Goal: Information Seeking & Learning: Find specific fact

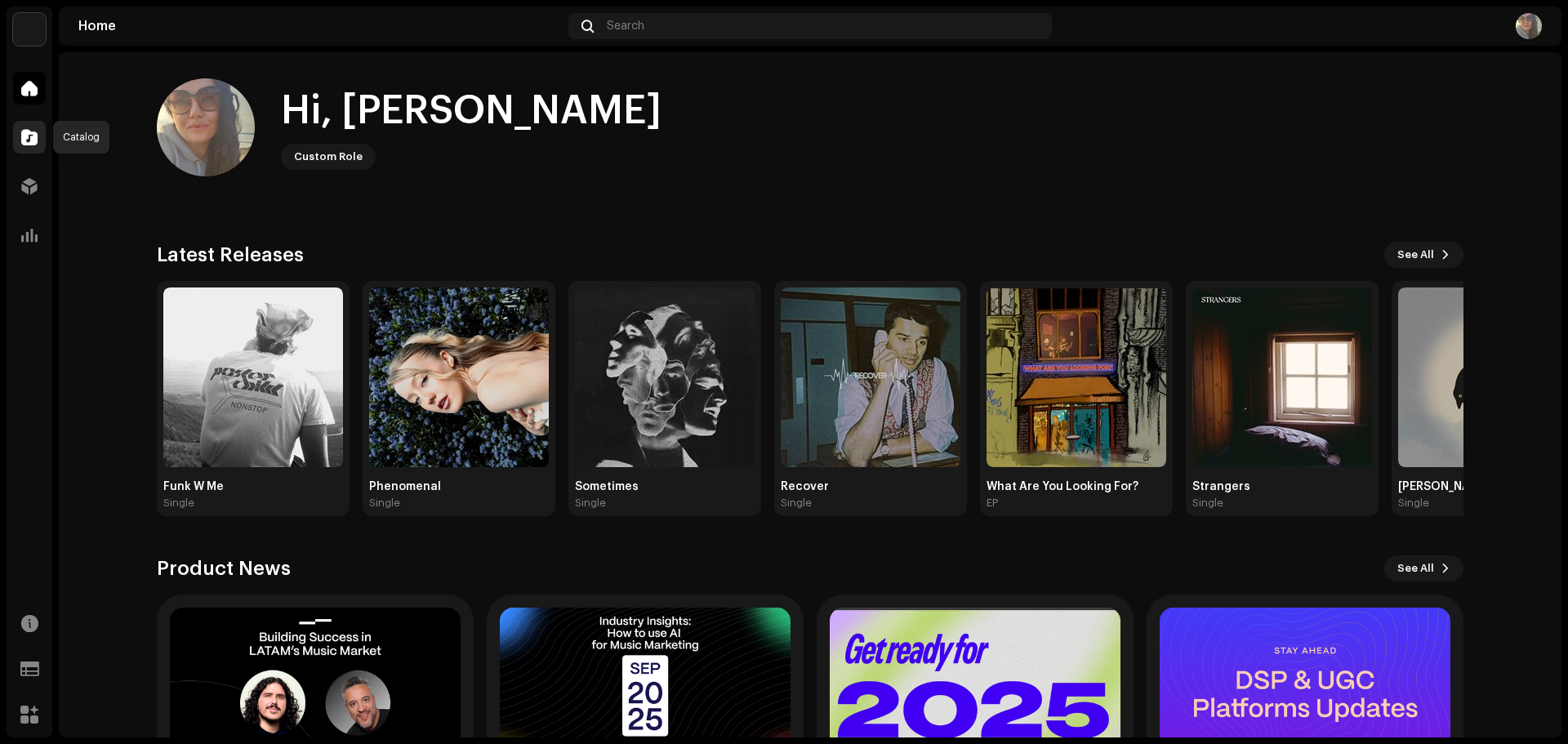
click at [27, 134] on span at bounding box center [28, 137] width 16 height 13
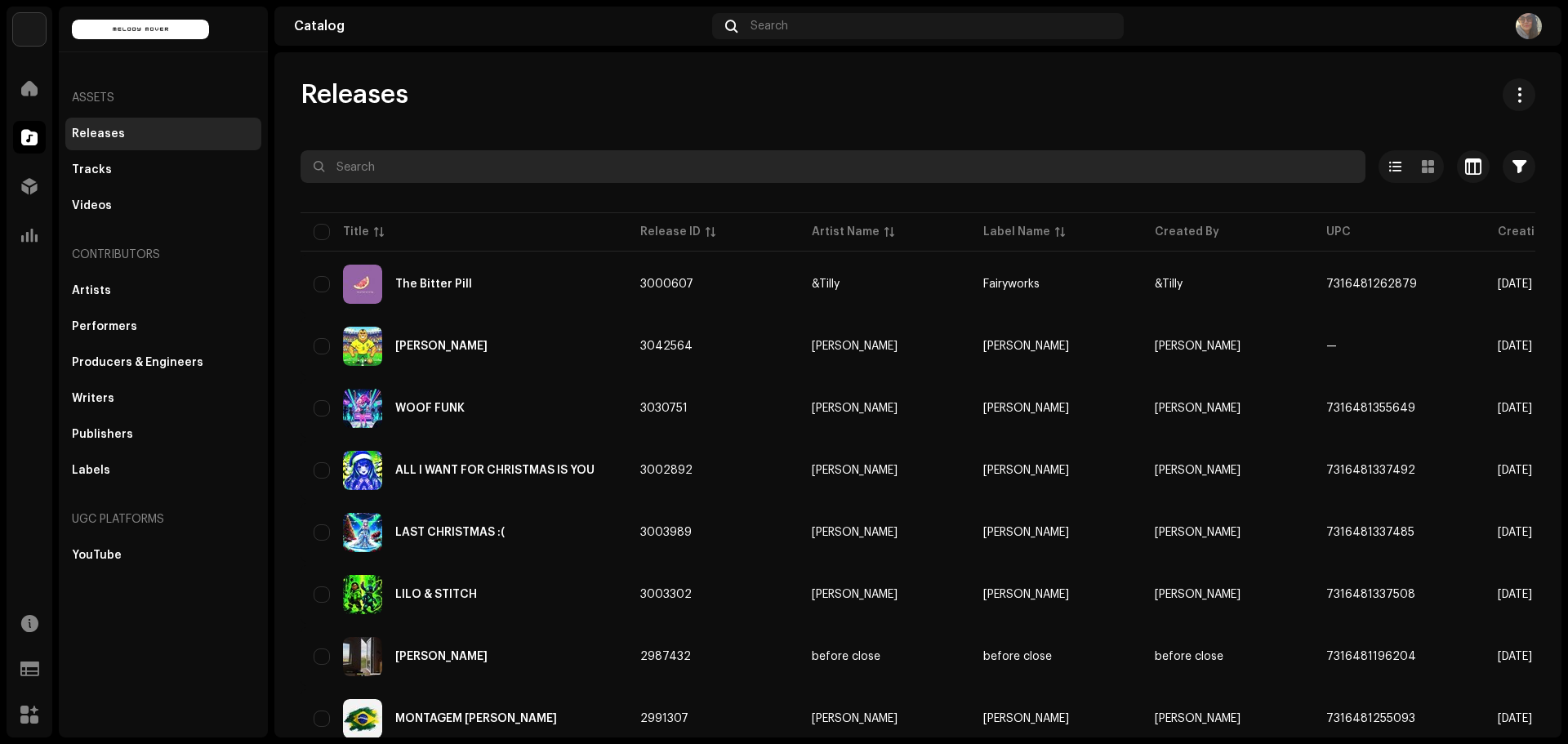
paste input "7316481387770"
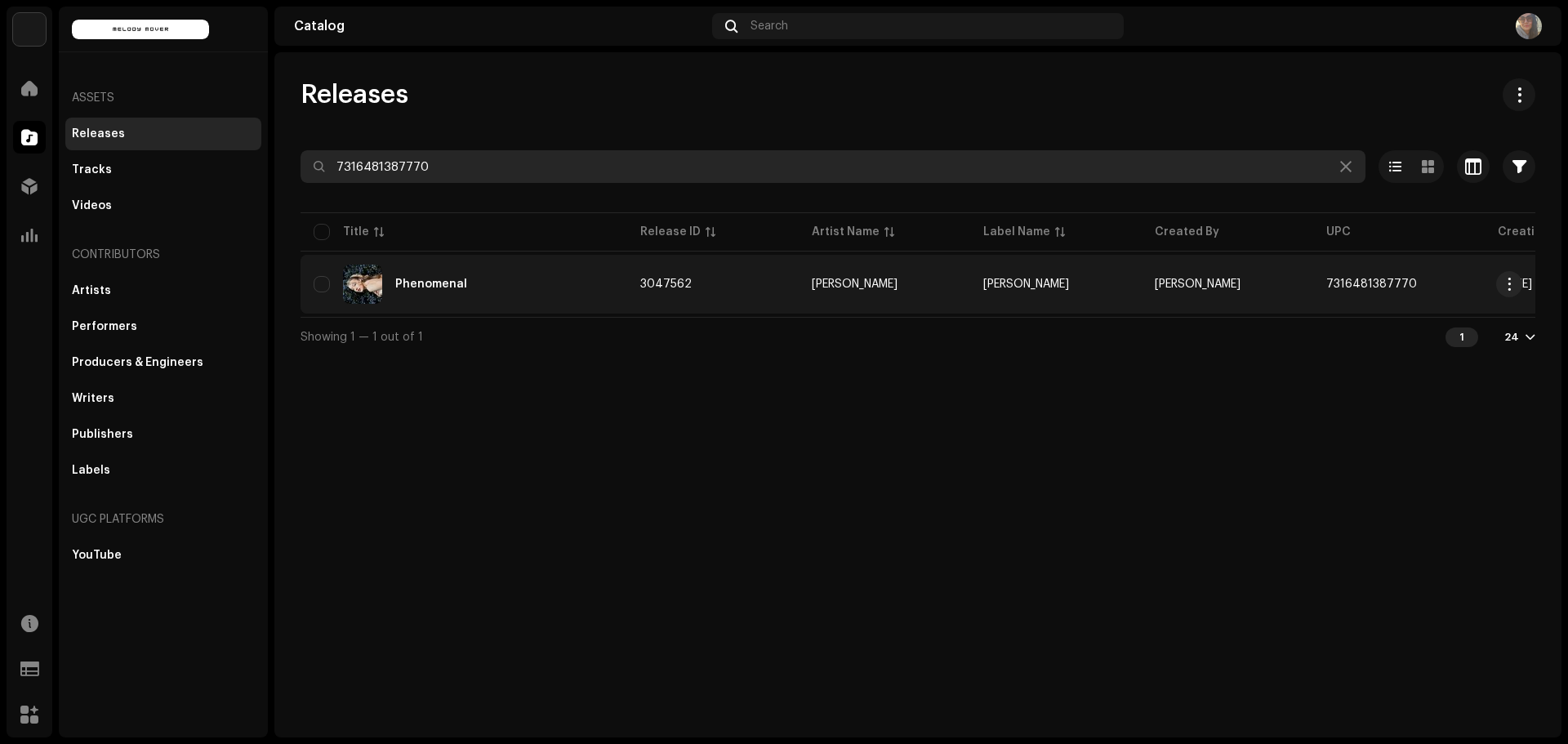
type input "7316481387770"
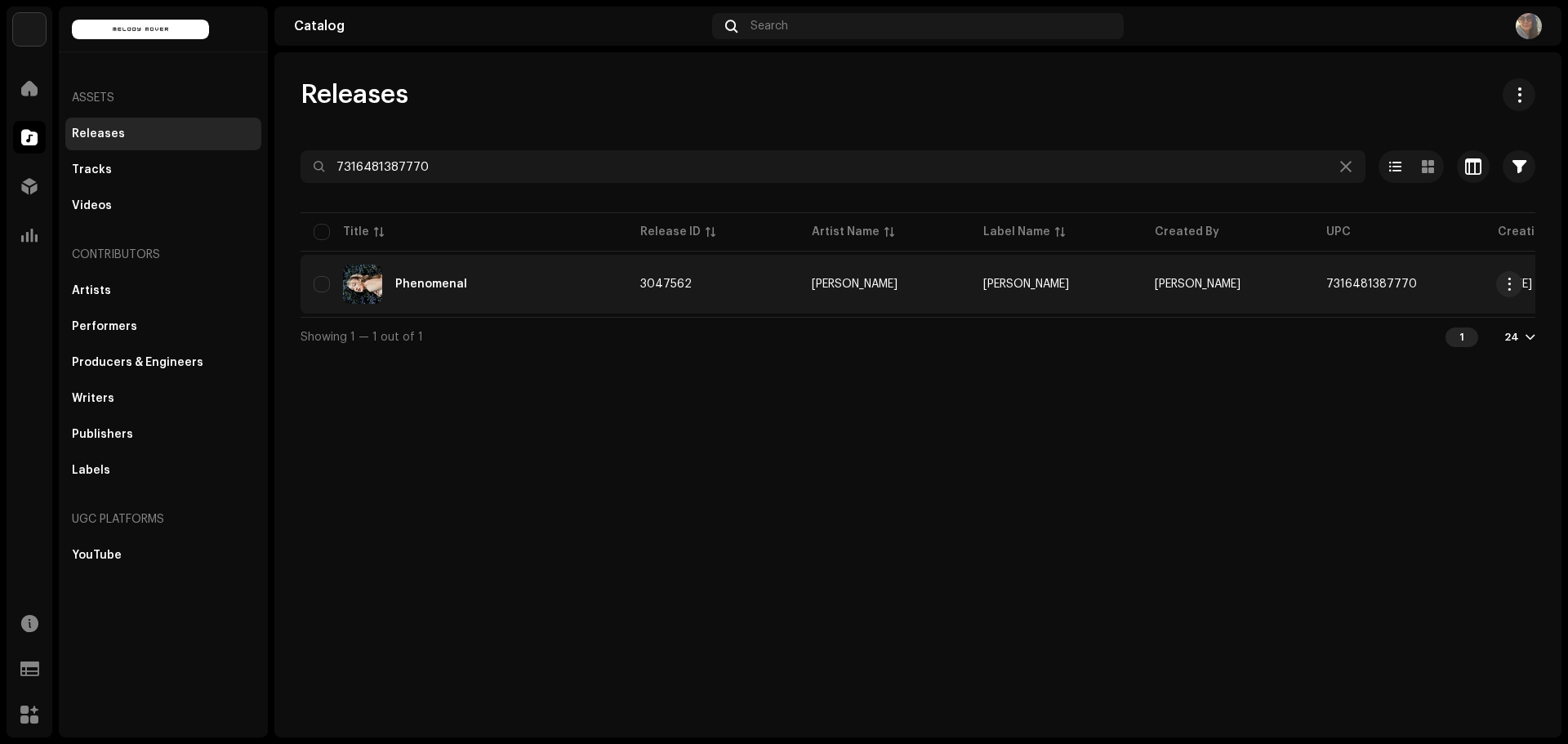
click at [432, 281] on div "Phenomenal" at bounding box center [431, 285] width 72 height 11
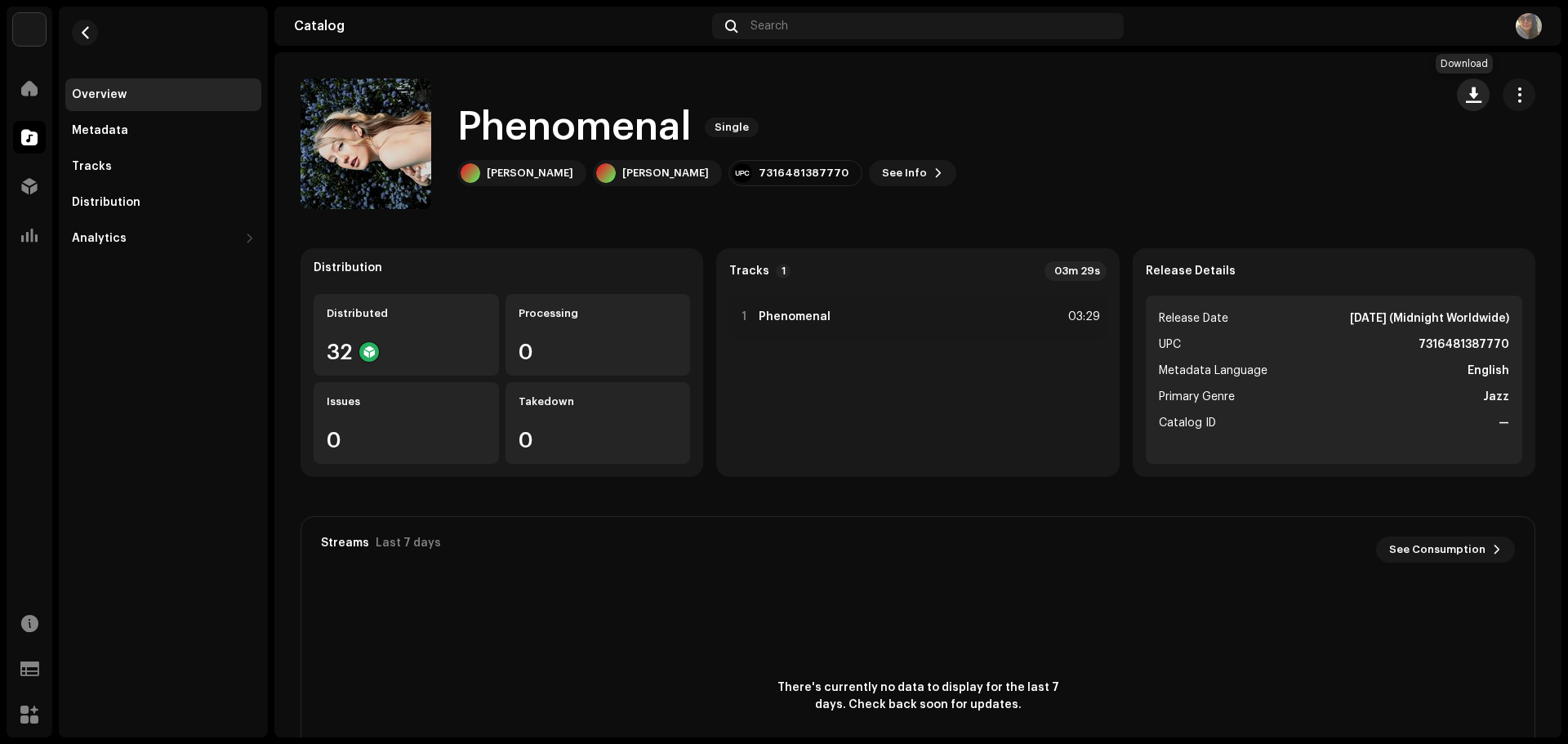
click at [1466, 95] on span "button" at bounding box center [1473, 95] width 15 height 13
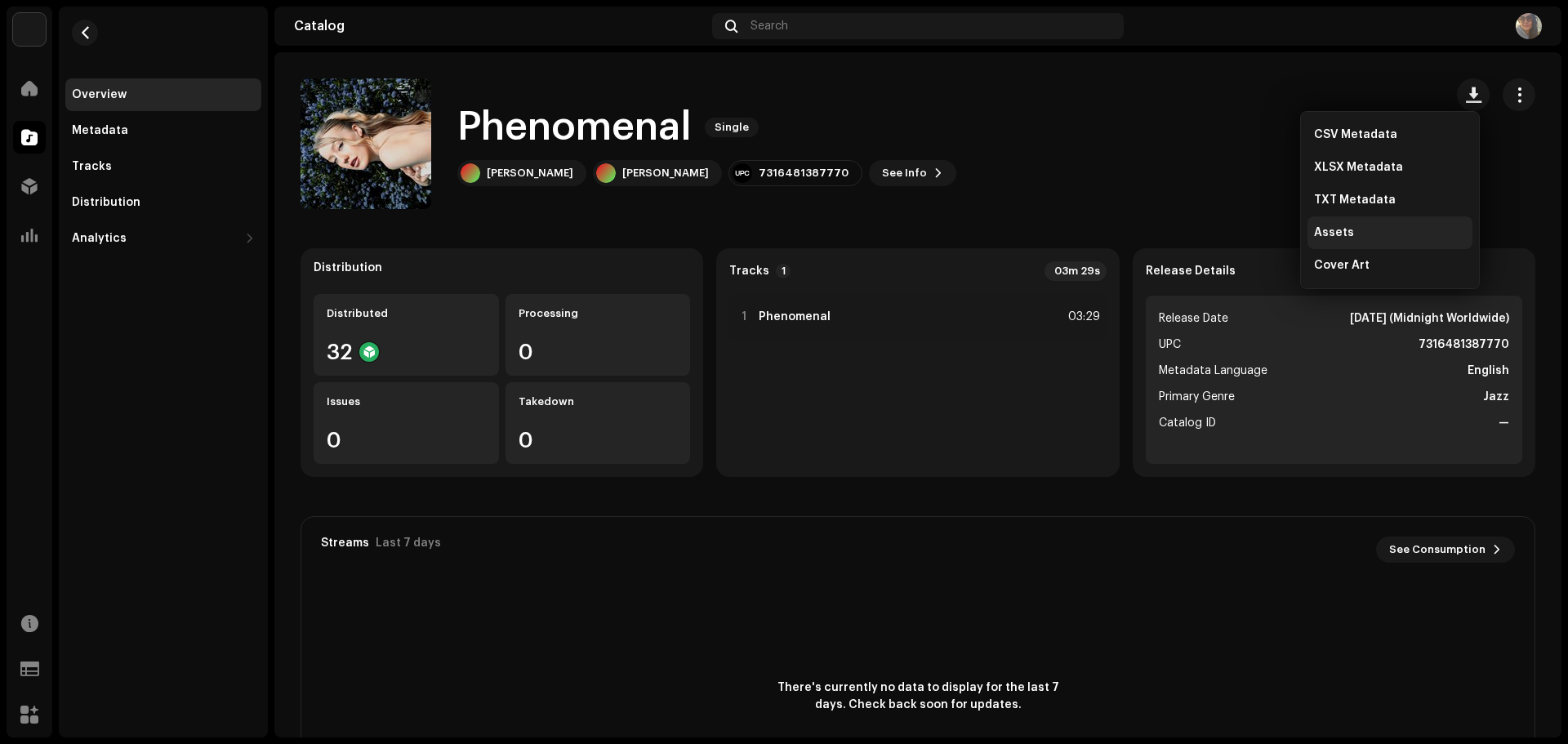
click at [1342, 235] on span "Assets" at bounding box center [1334, 233] width 40 height 13
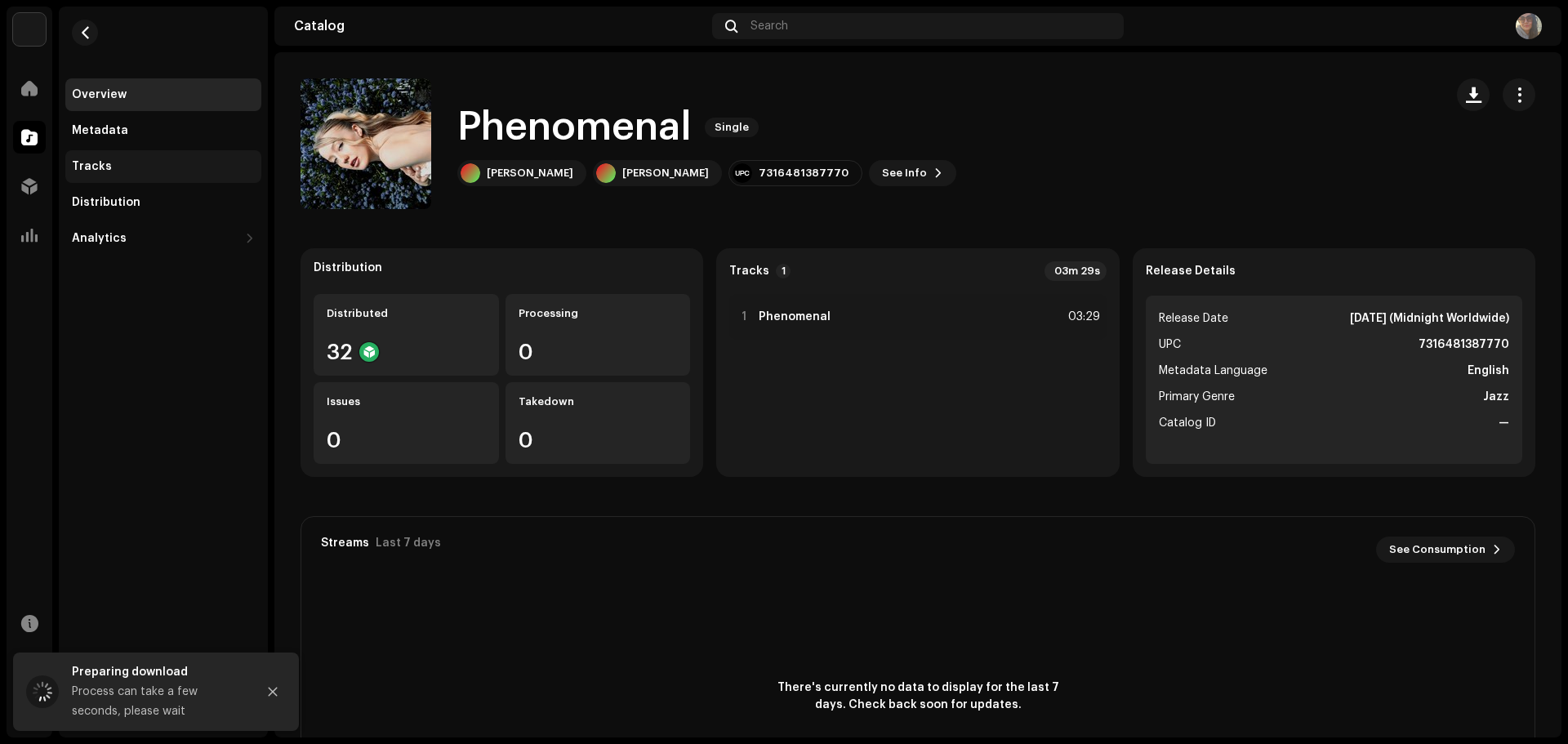
click at [138, 165] on div "Tracks" at bounding box center [163, 166] width 183 height 13
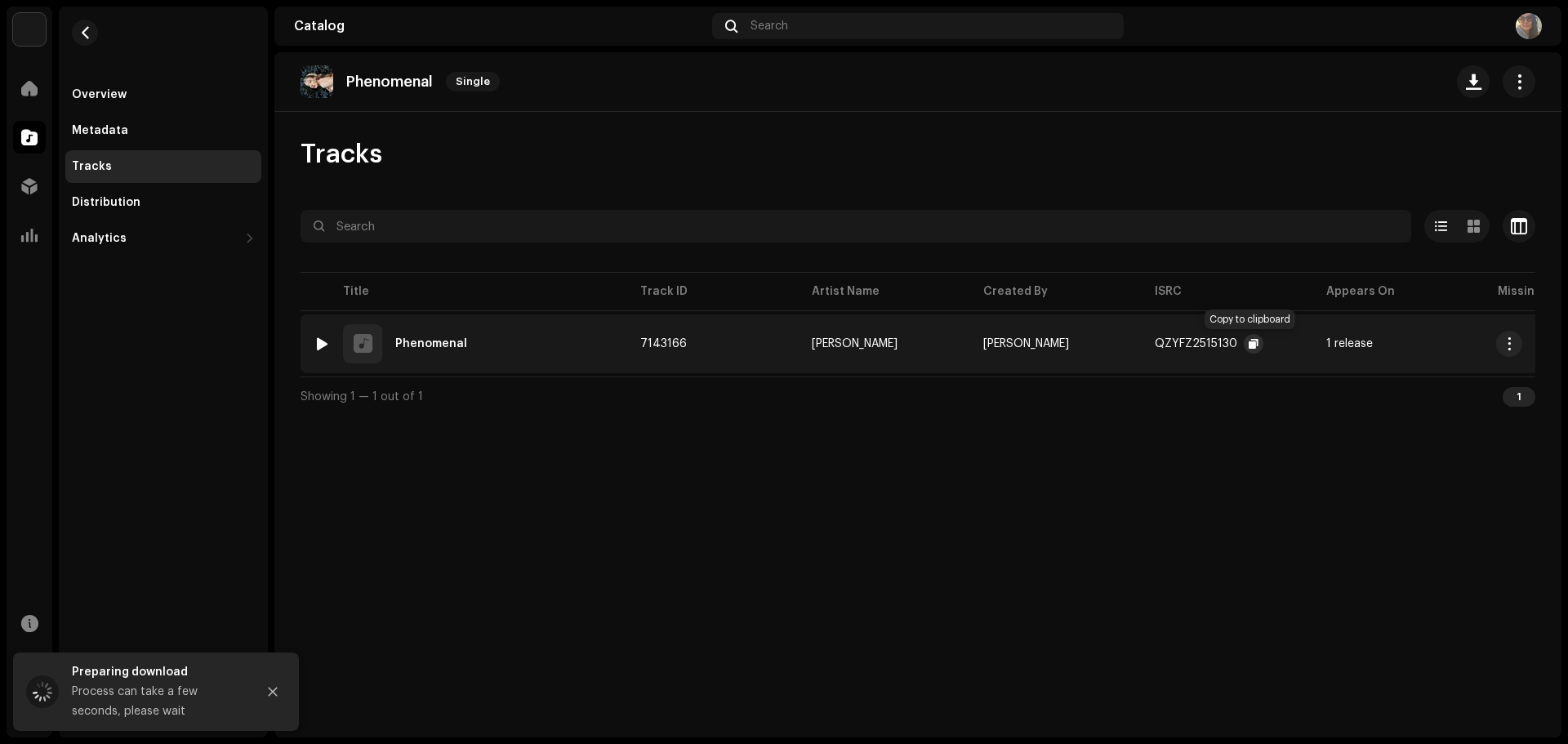
click at [1253, 344] on span "button" at bounding box center [1254, 344] width 9 height 13
click at [82, 130] on div "Metadata" at bounding box center [100, 130] width 57 height 13
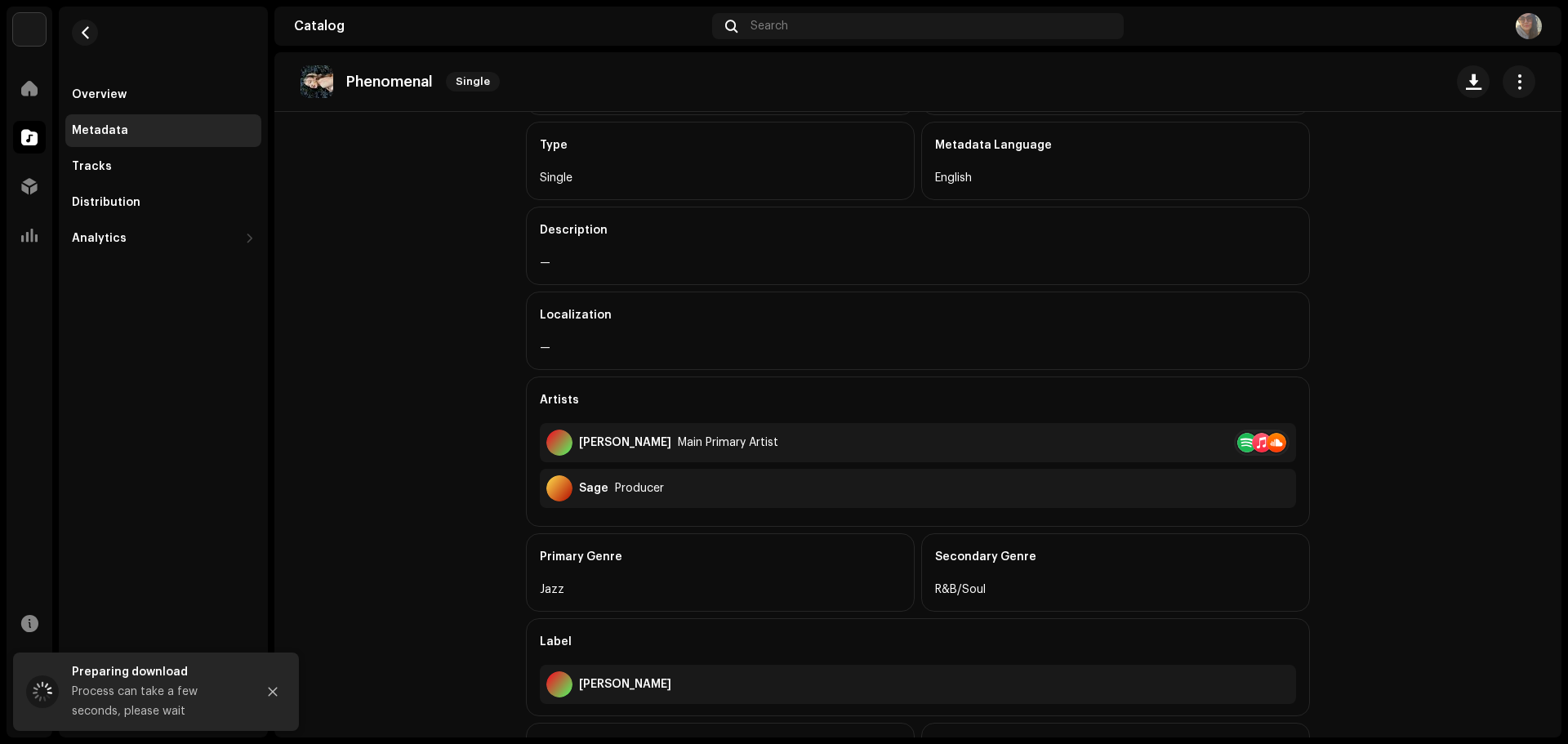
scroll to position [180, 0]
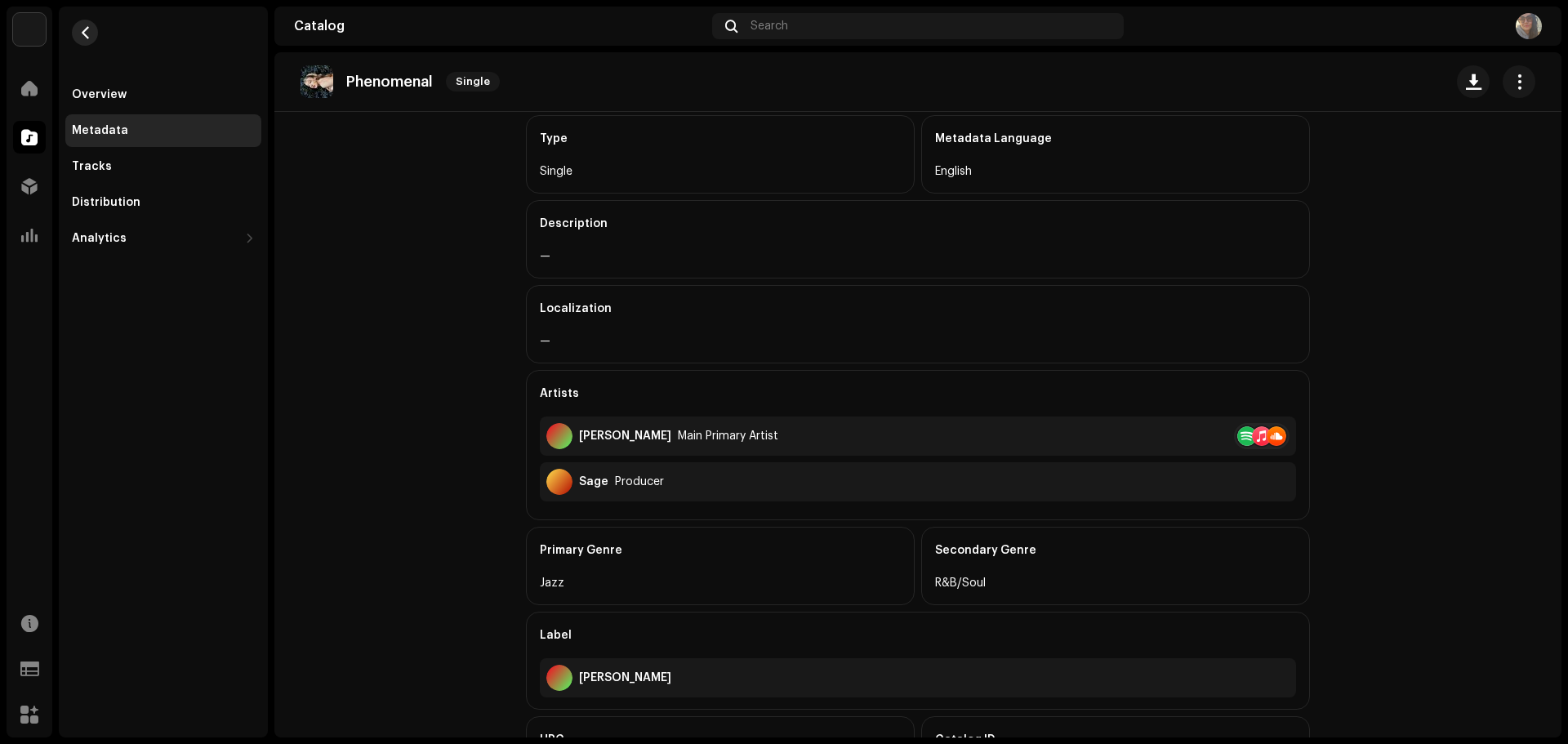
click at [87, 34] on span "button" at bounding box center [85, 33] width 12 height 13
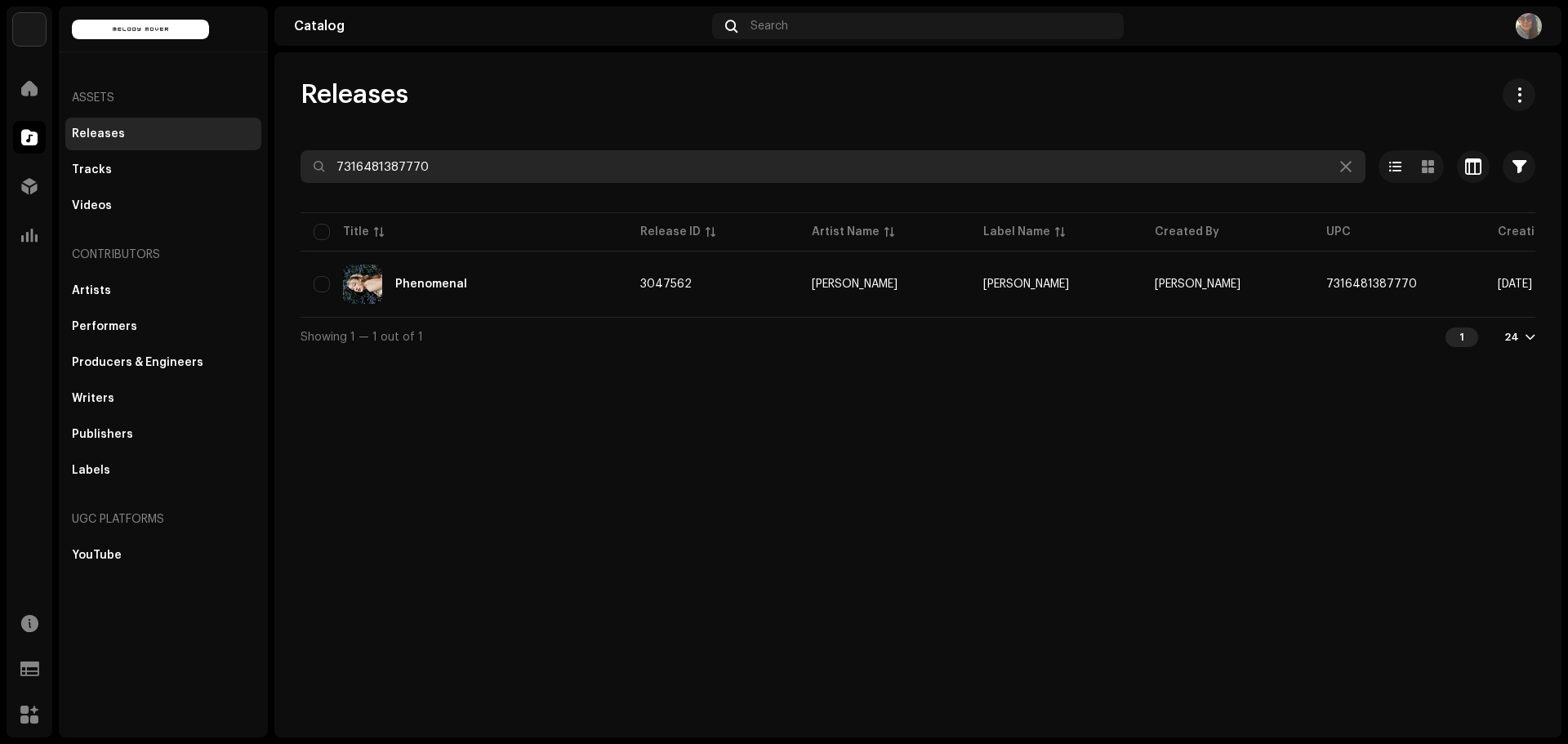
drag, startPoint x: 477, startPoint y: 174, endPoint x: 303, endPoint y: 168, distance: 174.1
click at [303, 168] on input "7316481387770" at bounding box center [833, 166] width 1065 height 33
paste input "Sweet Unrest"
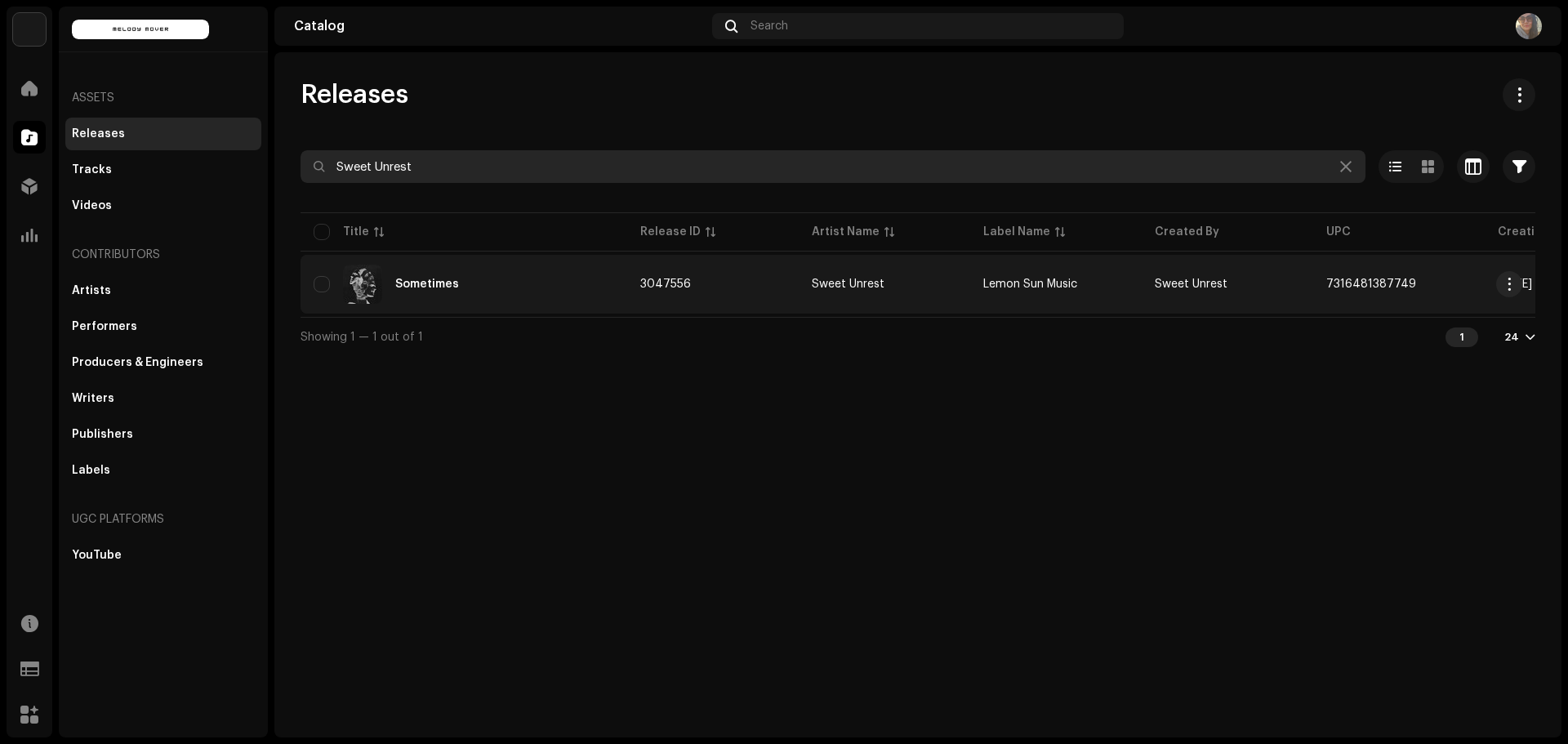
type input "Sweet Unrest"
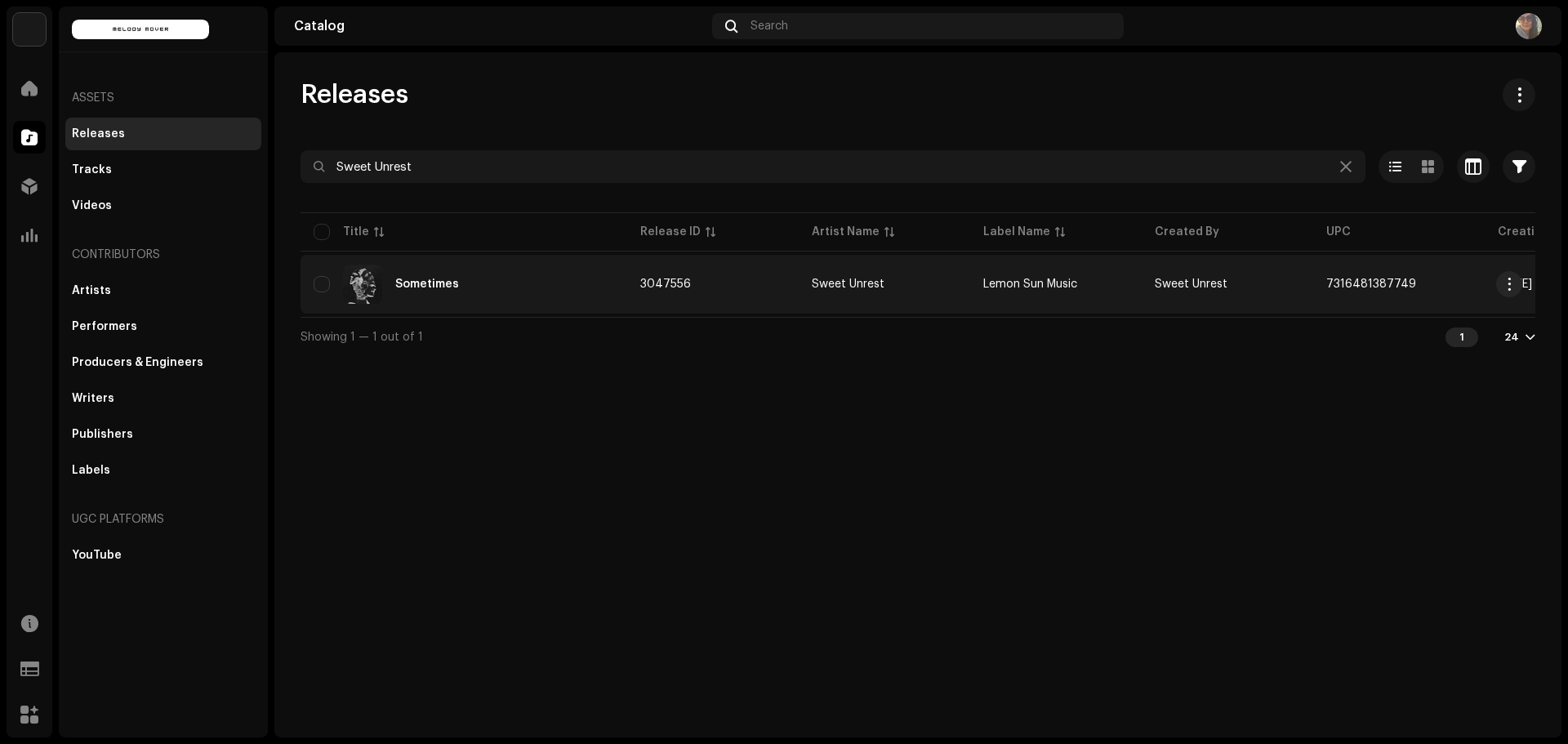
click at [453, 285] on div "Sometimes" at bounding box center [427, 285] width 63 height 11
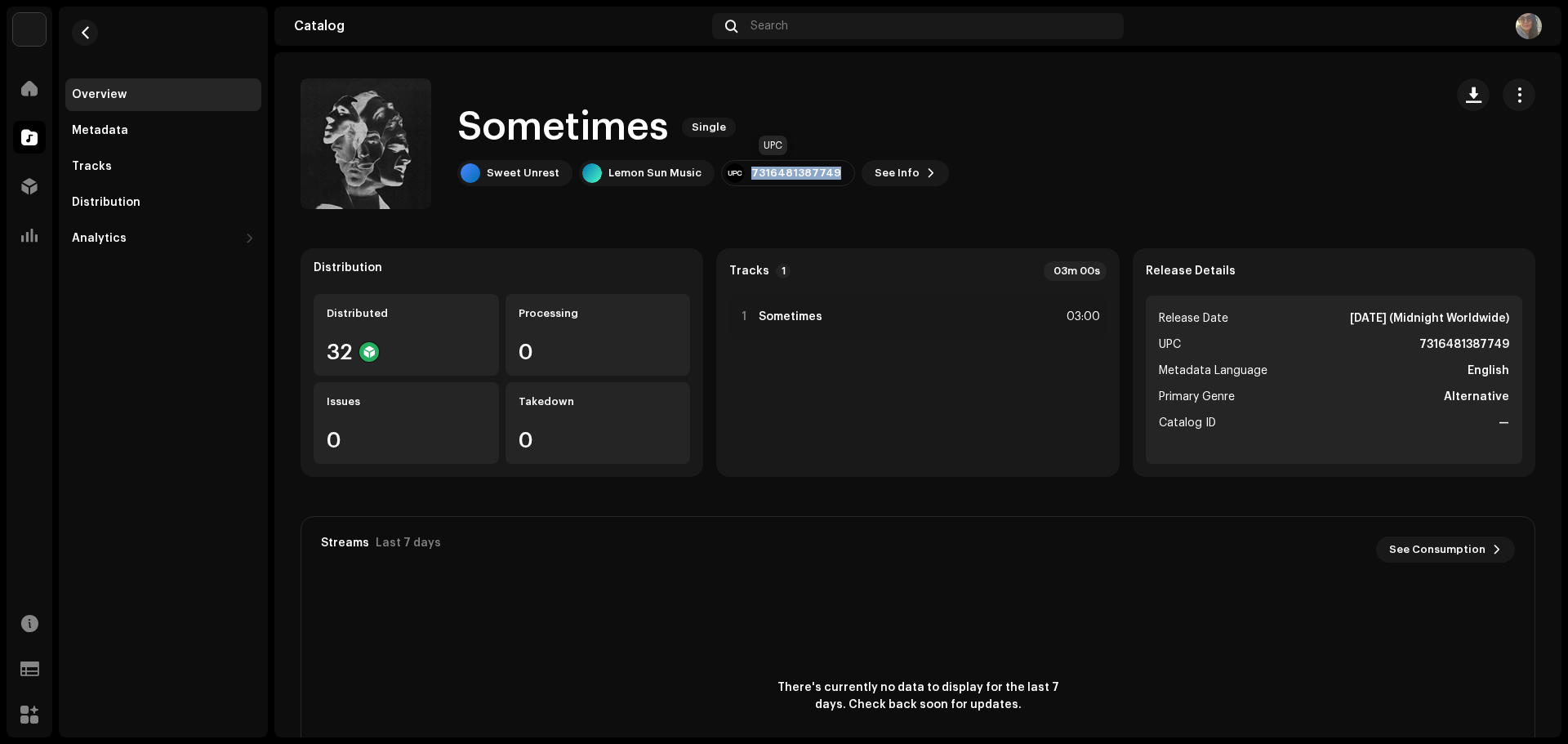
drag, startPoint x: 740, startPoint y: 172, endPoint x: 819, endPoint y: 177, distance: 79.2
click at [819, 177] on div "7316481387749" at bounding box center [789, 173] width 134 height 26
copy div "7316481387749"
click at [1466, 91] on span "button" at bounding box center [1473, 95] width 15 height 13
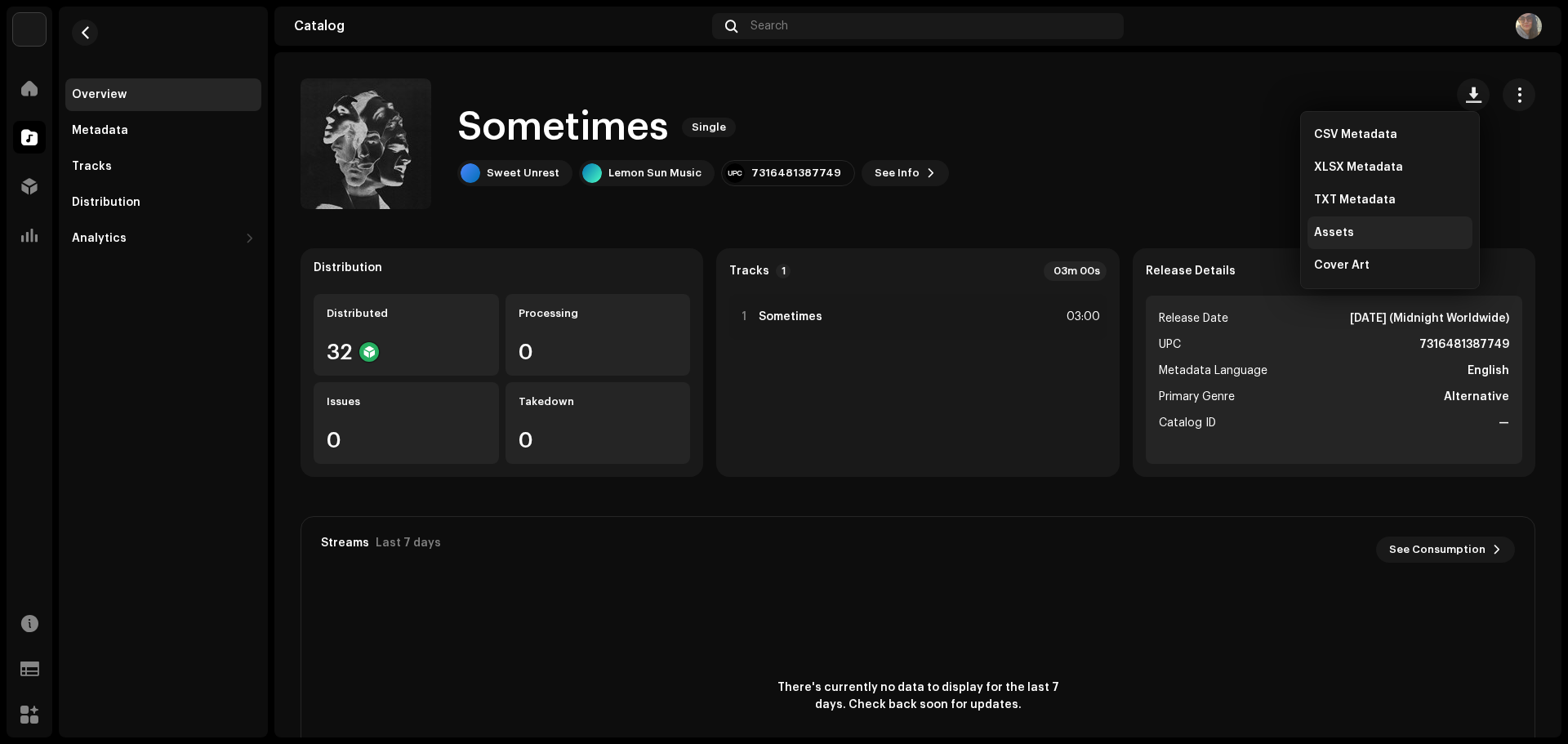
click at [1355, 226] on div "Assets" at bounding box center [1390, 233] width 152 height 13
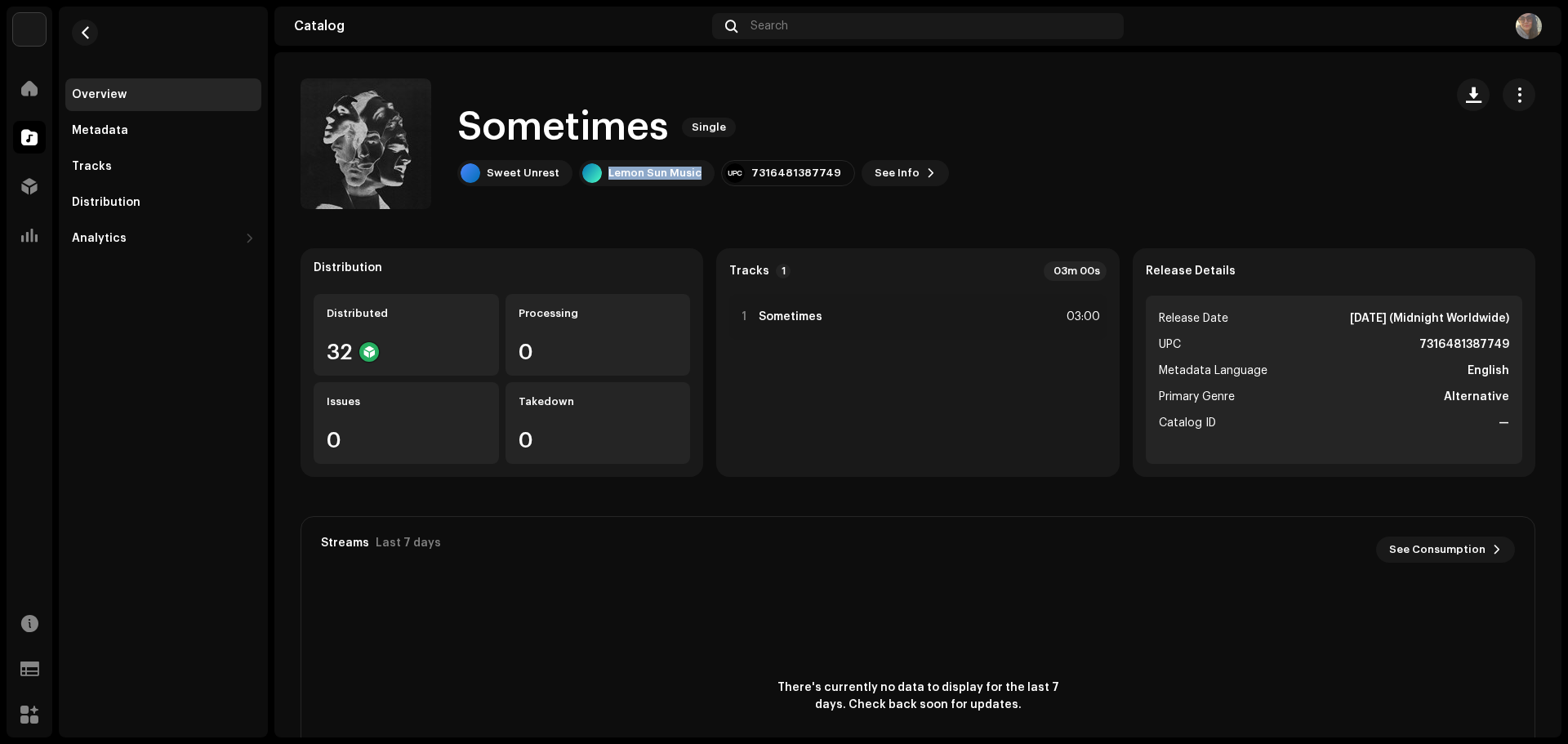
drag, startPoint x: 604, startPoint y: 175, endPoint x: 695, endPoint y: 194, distance: 93.0
click at [695, 194] on div "Sometimes Single Sweet Unrest Lemon Sun Music 7316481387749 See Info" at bounding box center [865, 144] width 1130 height 130
copy div "Lemon Sun Music"
click at [88, 136] on div "Metadata" at bounding box center [100, 130] width 57 height 13
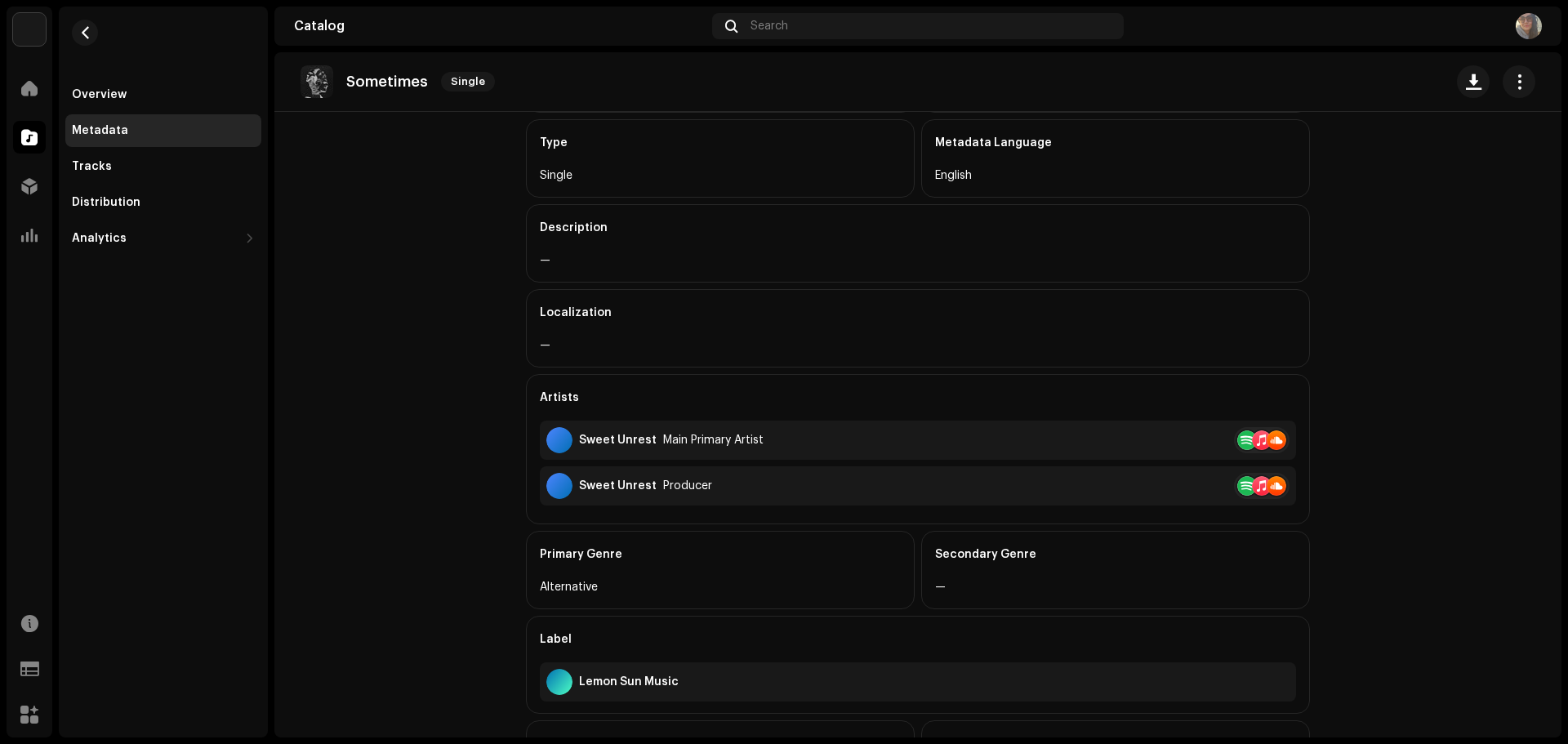
scroll to position [361, 0]
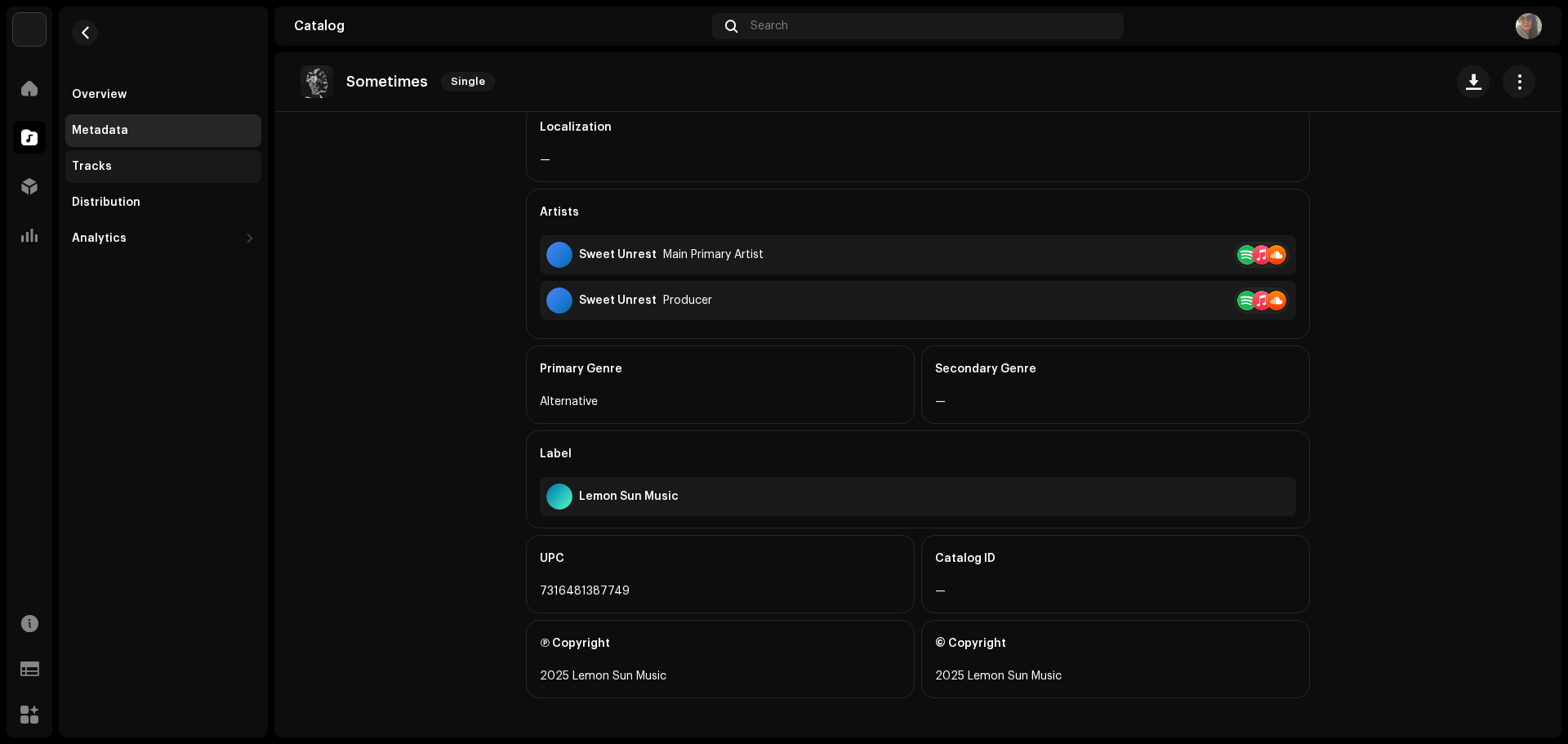
click at [127, 165] on div "Tracks" at bounding box center [163, 166] width 183 height 13
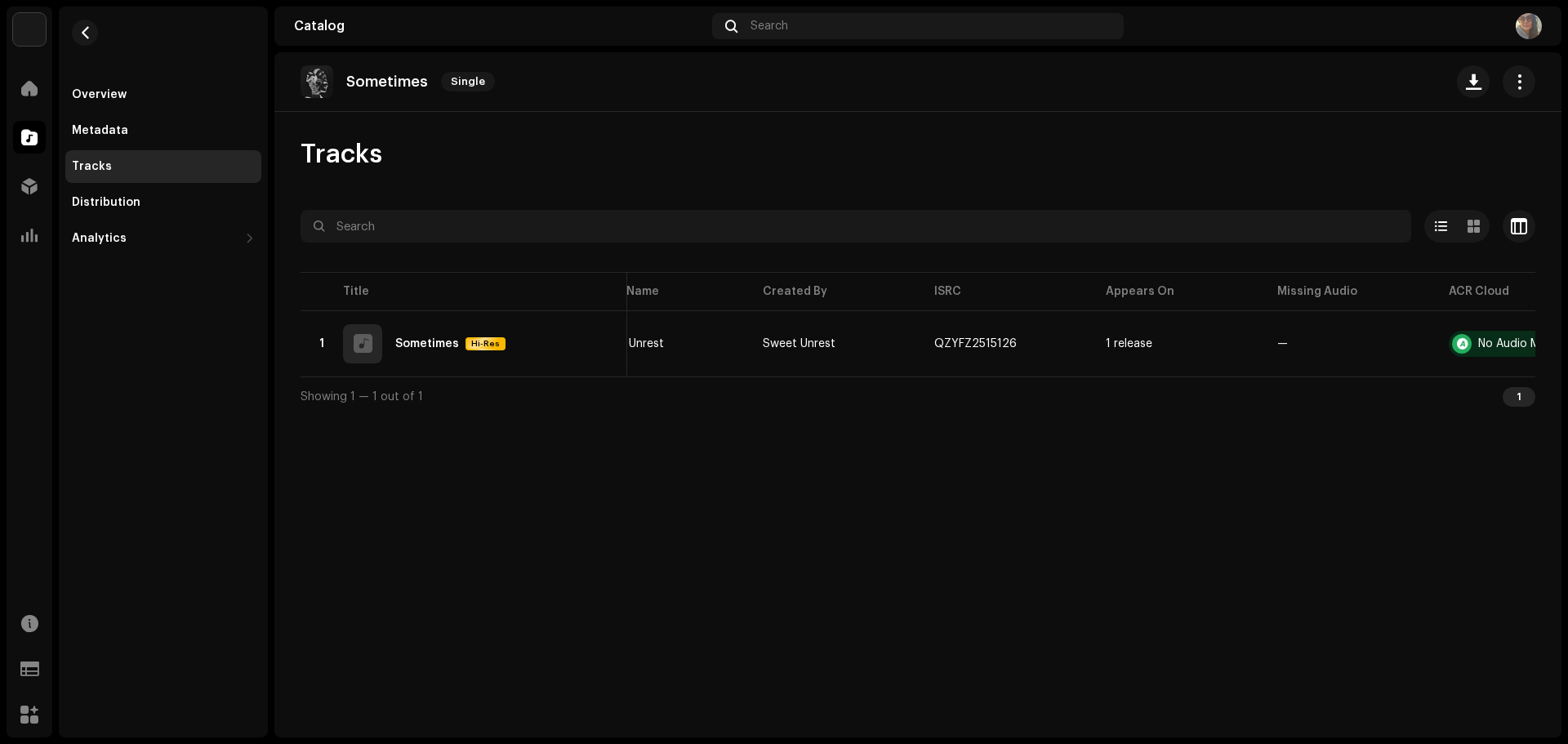
scroll to position [0, 226]
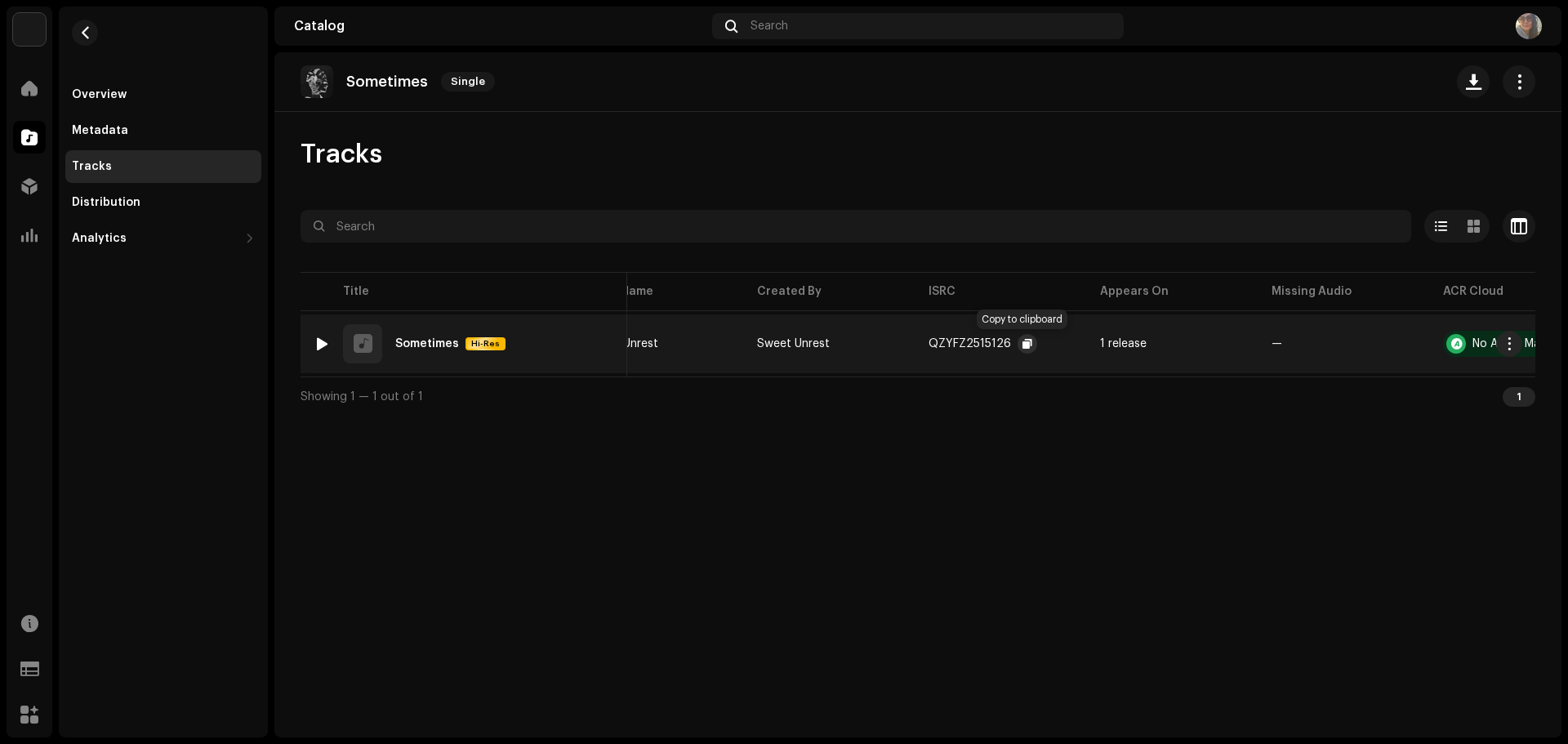
click at [1024, 347] on span "button" at bounding box center [1027, 344] width 9 height 13
